Goal: Task Accomplishment & Management: Complete application form

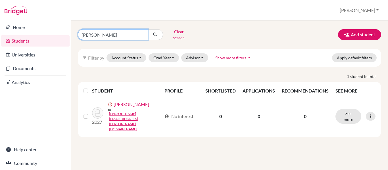
click at [130, 34] on input "[PERSON_NAME]" at bounding box center [113, 34] width 70 height 11
type input "[PERSON_NAME]"
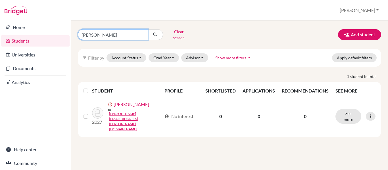
click button "submit" at bounding box center [155, 34] width 15 height 11
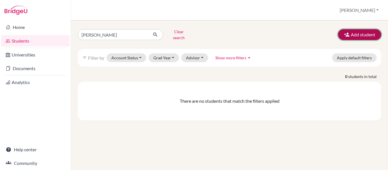
click at [362, 31] on button "Add student" at bounding box center [359, 34] width 43 height 11
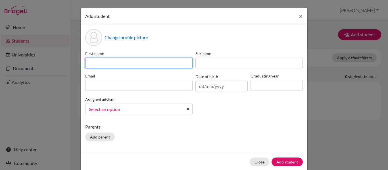
click at [114, 62] on input at bounding box center [138, 63] width 107 height 11
type input "[PERSON_NAME]"
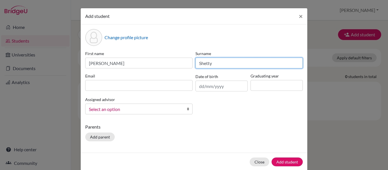
type input "Shetty"
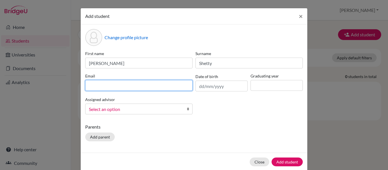
paste input "[PERSON_NAME][EMAIL_ADDRESS][DOMAIN_NAME]"
type input "[PERSON_NAME][EMAIL_ADDRESS][DOMAIN_NAME]"
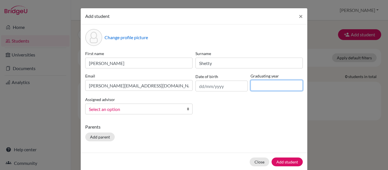
click at [279, 85] on input at bounding box center [276, 85] width 52 height 11
type input "2026"
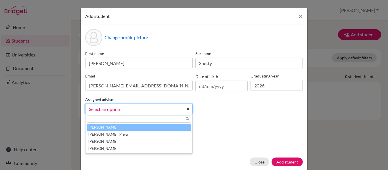
click at [158, 110] on span "Select an option" at bounding box center [135, 109] width 92 height 7
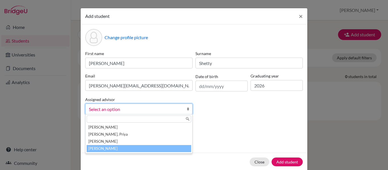
click at [151, 147] on li "[PERSON_NAME]" at bounding box center [139, 148] width 104 height 7
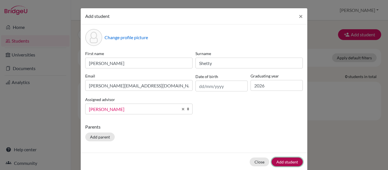
click at [279, 161] on button "Add student" at bounding box center [286, 161] width 31 height 9
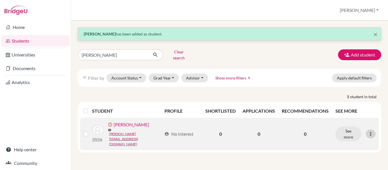
click at [369, 131] on icon at bounding box center [370, 134] width 6 height 6
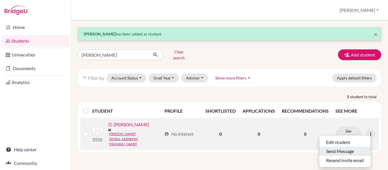
click at [345, 148] on button "Send Message" at bounding box center [344, 151] width 51 height 9
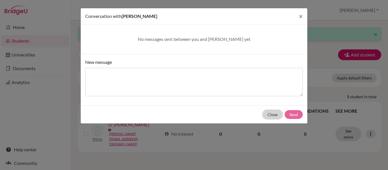
click at [269, 115] on button "Close" at bounding box center [272, 114] width 20 height 9
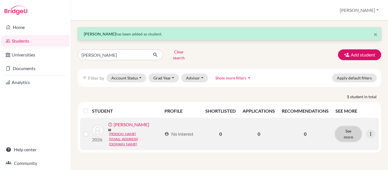
click at [349, 127] on button "See more" at bounding box center [348, 134] width 26 height 15
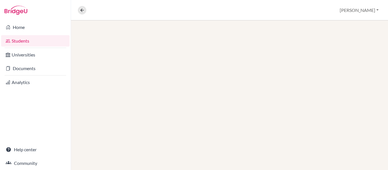
click at [349, 127] on div at bounding box center [229, 94] width 317 height 149
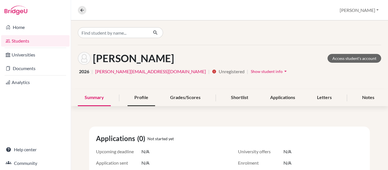
click at [142, 97] on div "Profile" at bounding box center [141, 97] width 28 height 17
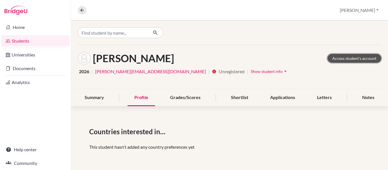
click at [339, 60] on link "Access student's account" at bounding box center [354, 58] width 54 height 9
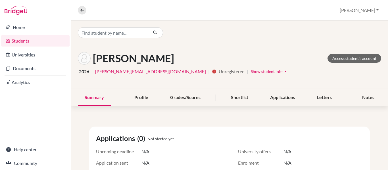
click at [250, 71] on span "Show student info" at bounding box center [266, 71] width 32 height 5
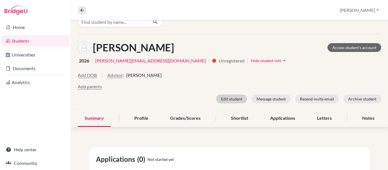
scroll to position [11, 0]
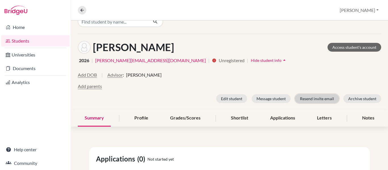
click at [319, 96] on button "Resend invite email" at bounding box center [317, 98] width 44 height 9
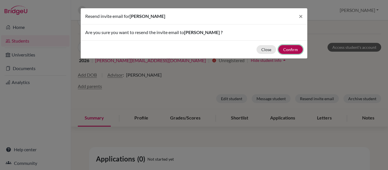
click at [294, 50] on button "Confirm" at bounding box center [290, 49] width 24 height 9
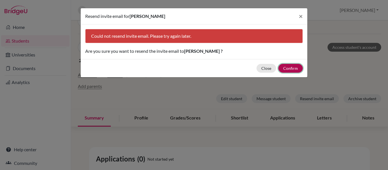
click at [290, 67] on button "Confirm" at bounding box center [290, 68] width 24 height 9
click at [268, 67] on button "Close" at bounding box center [266, 68] width 20 height 9
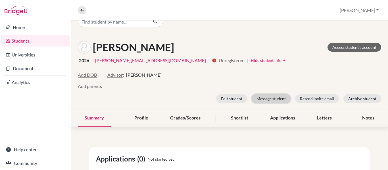
click at [269, 96] on button "Message student" at bounding box center [270, 98] width 39 height 9
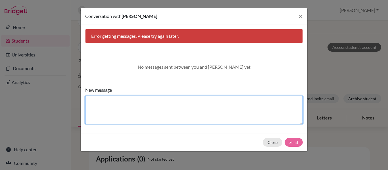
click at [144, 103] on textarea "New message" at bounding box center [193, 110] width 217 height 28
type textarea "Hi,"
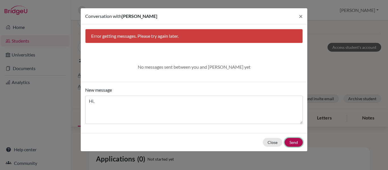
click at [290, 141] on button "Send" at bounding box center [293, 142] width 18 height 9
click at [301, 16] on span "×" at bounding box center [300, 16] width 4 height 8
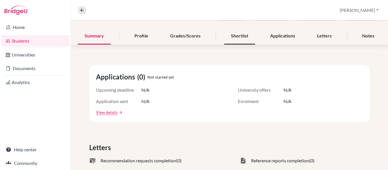
scroll to position [0, 0]
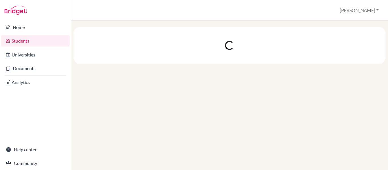
click at [25, 42] on link "Students" at bounding box center [35, 40] width 68 height 11
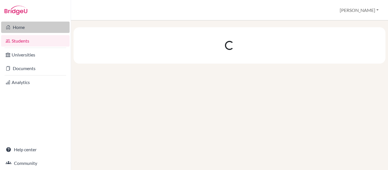
click at [20, 28] on link "Home" at bounding box center [35, 27] width 68 height 11
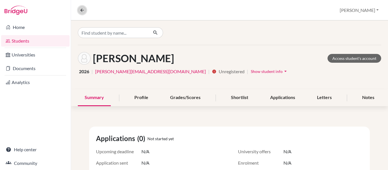
click at [78, 12] on button at bounding box center [82, 10] width 9 height 9
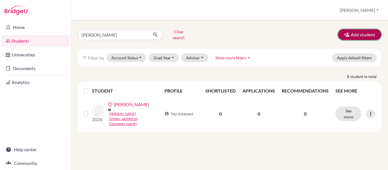
click at [358, 31] on button "Add student" at bounding box center [359, 34] width 43 height 11
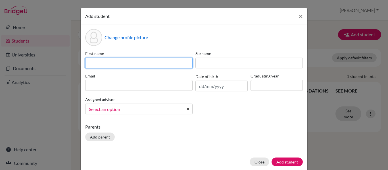
click at [132, 64] on input at bounding box center [138, 63] width 107 height 11
type input "Anshuman"
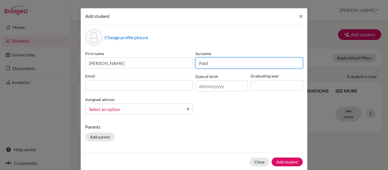
type input "Patil"
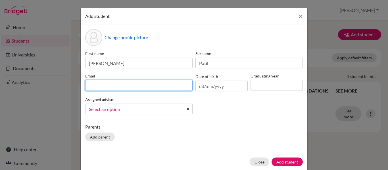
paste input "[PERSON_NAME][EMAIL_ADDRESS][DOMAIN_NAME]"
type input "[PERSON_NAME][EMAIL_ADDRESS][DOMAIN_NAME]"
paste input "anshuman.patil@dbis.in"
type input "anshuman.patil@dbis.in"
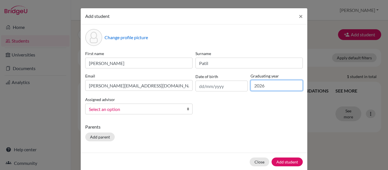
type input "2026"
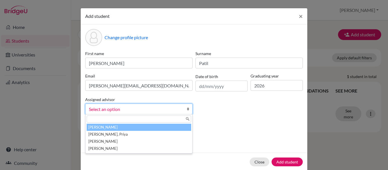
click at [132, 111] on span "Select an option" at bounding box center [135, 109] width 92 height 7
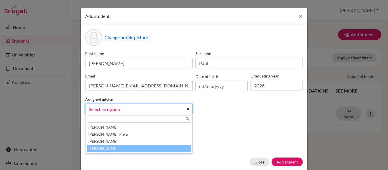
click at [133, 148] on li "[PERSON_NAME]" at bounding box center [139, 148] width 104 height 7
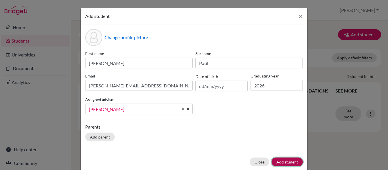
click at [283, 161] on button "Add student" at bounding box center [286, 161] width 31 height 9
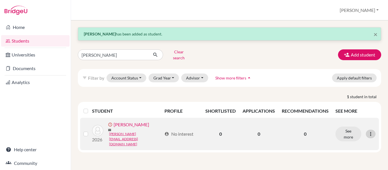
click at [371, 131] on icon at bounding box center [370, 134] width 6 height 6
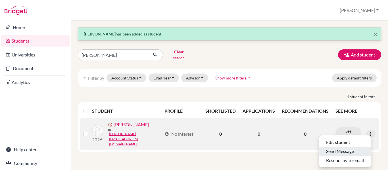
click at [348, 147] on button "Send Message" at bounding box center [344, 151] width 51 height 9
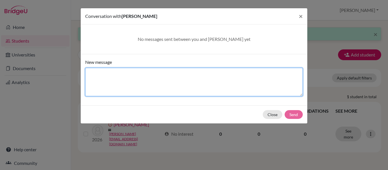
click at [210, 82] on textarea "New message" at bounding box center [193, 82] width 217 height 28
type textarea "hi"
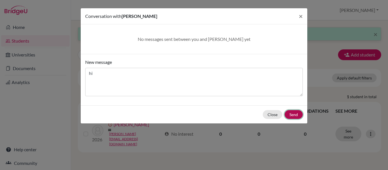
click at [293, 115] on button "Send" at bounding box center [293, 114] width 18 height 9
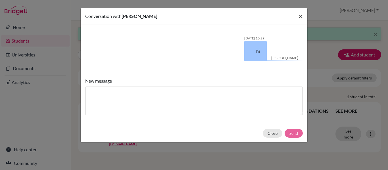
click at [300, 15] on span "×" at bounding box center [300, 16] width 4 height 8
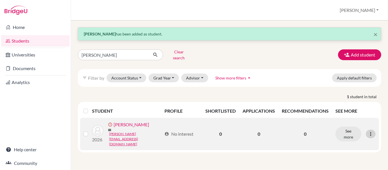
click at [369, 131] on icon at bounding box center [370, 134] width 6 height 6
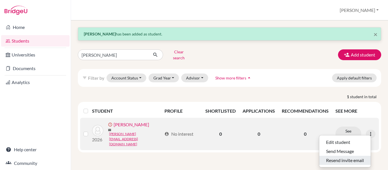
click at [344, 156] on button "Resend invite email" at bounding box center [344, 160] width 51 height 9
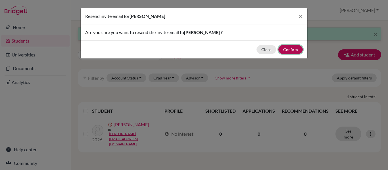
click at [293, 50] on button "Confirm" at bounding box center [290, 49] width 24 height 9
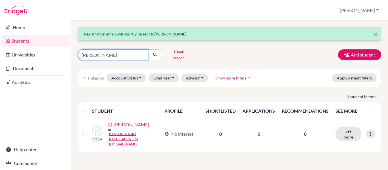
click at [127, 55] on input "[PERSON_NAME]" at bounding box center [113, 54] width 70 height 11
type input "Anshuman"
click button "submit" at bounding box center [155, 54] width 15 height 11
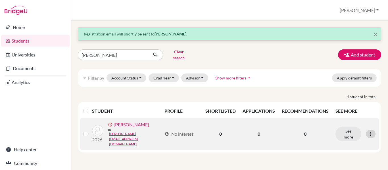
click at [372, 131] on icon at bounding box center [370, 134] width 6 height 6
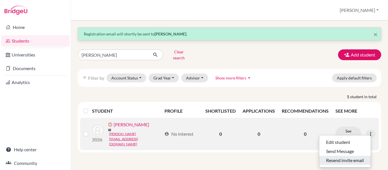
click at [344, 156] on button "Resend invite email" at bounding box center [344, 160] width 51 height 9
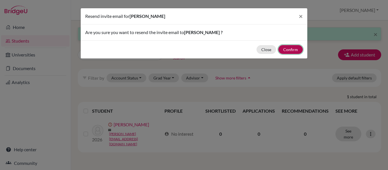
click at [288, 51] on button "Confirm" at bounding box center [290, 49] width 24 height 9
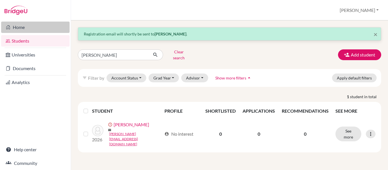
click at [21, 27] on link "Home" at bounding box center [35, 27] width 68 height 11
